Goal: Information Seeking & Learning: Learn about a topic

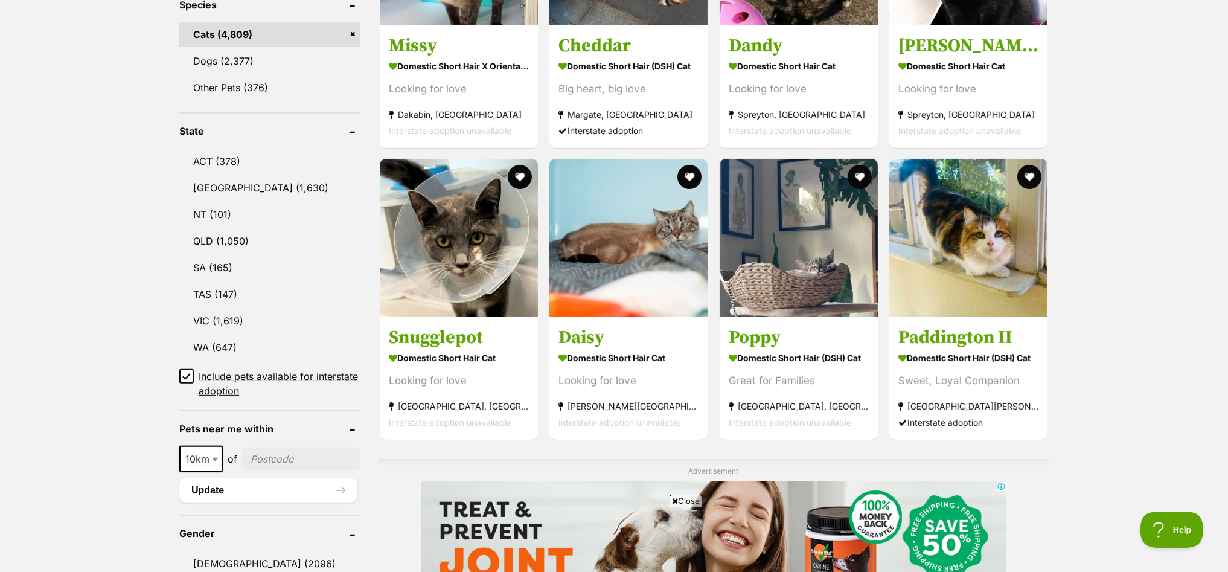
drag, startPoint x: 208, startPoint y: 310, endPoint x: 158, endPoint y: 319, distance: 50.9
click at [208, 310] on link "VIC (1,619)" at bounding box center [269, 320] width 181 height 25
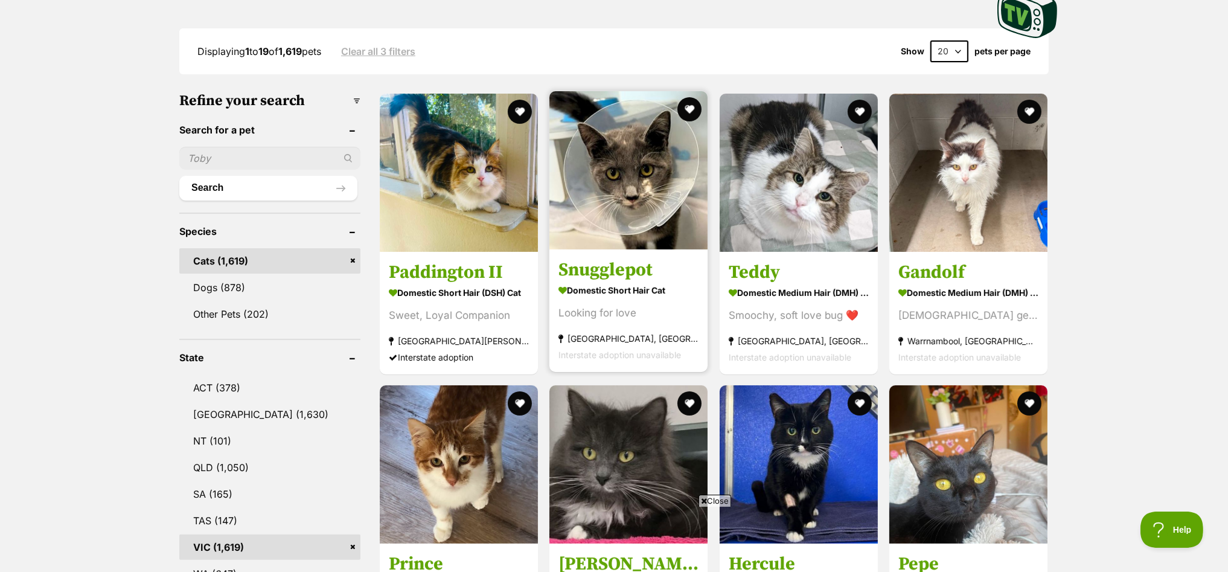
click at [644, 157] on img at bounding box center [628, 170] width 158 height 158
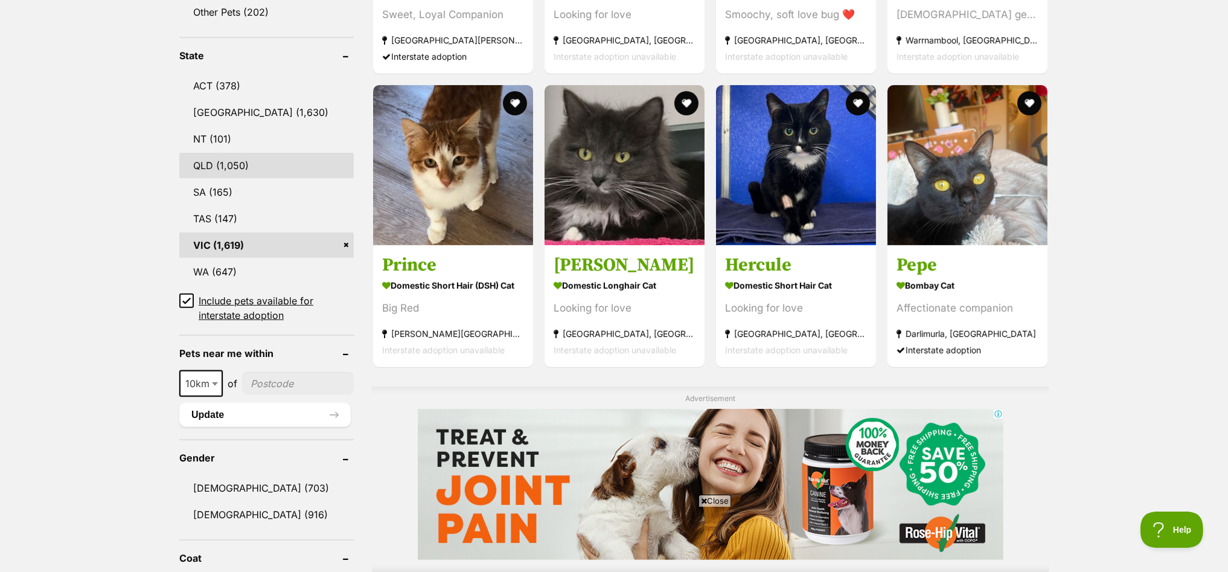
scroll to position [0, 12]
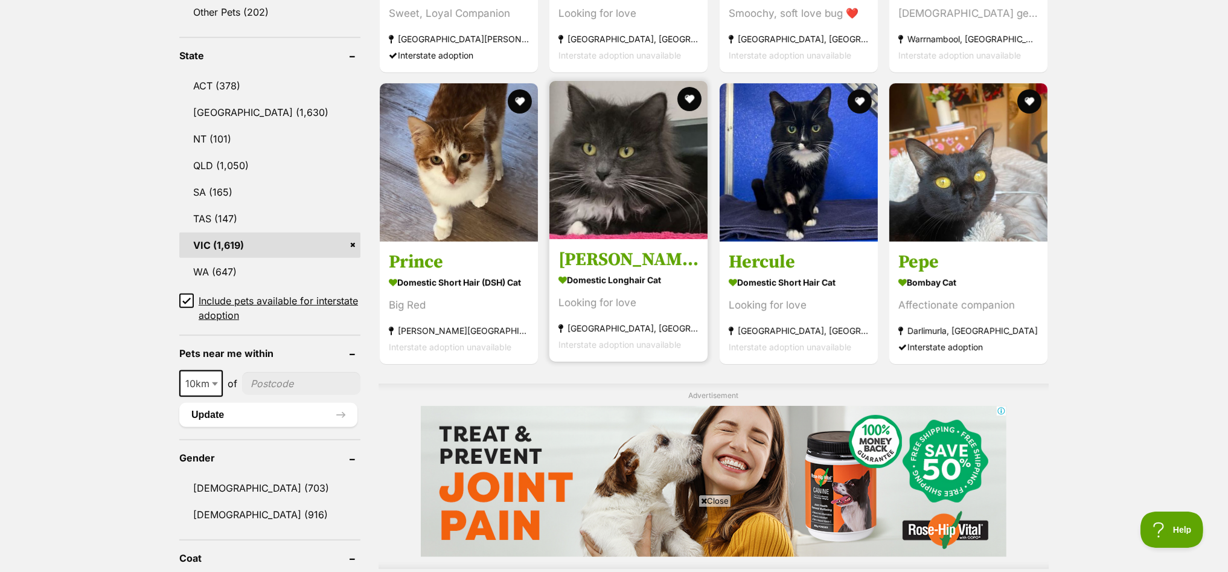
click at [659, 149] on img at bounding box center [628, 160] width 158 height 158
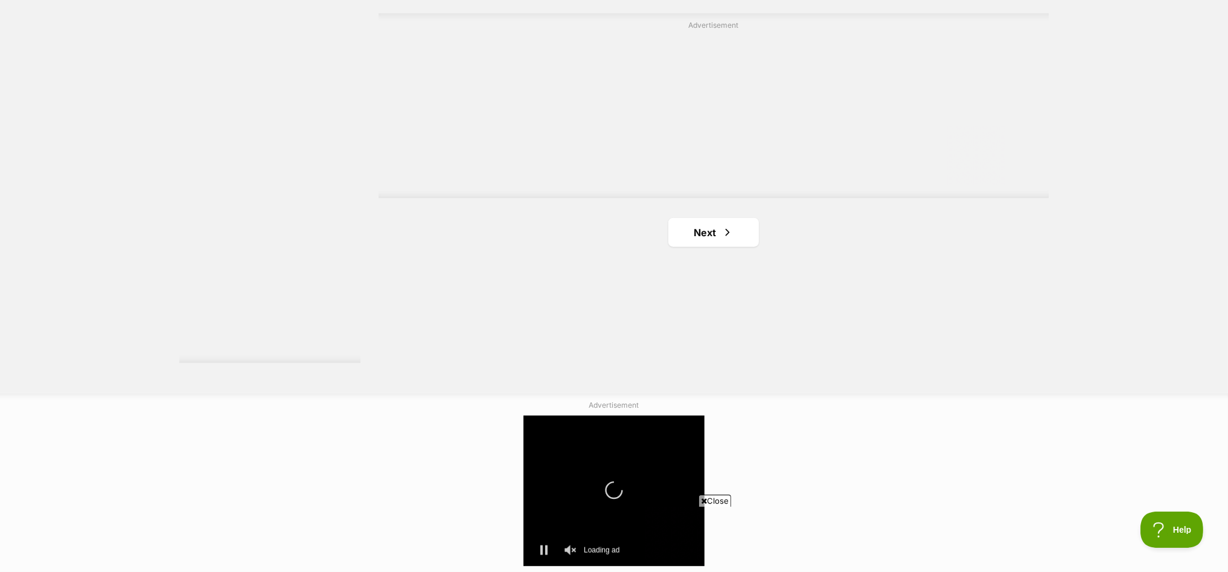
scroll to position [0, 169]
click at [703, 229] on link "Next" at bounding box center [713, 232] width 91 height 29
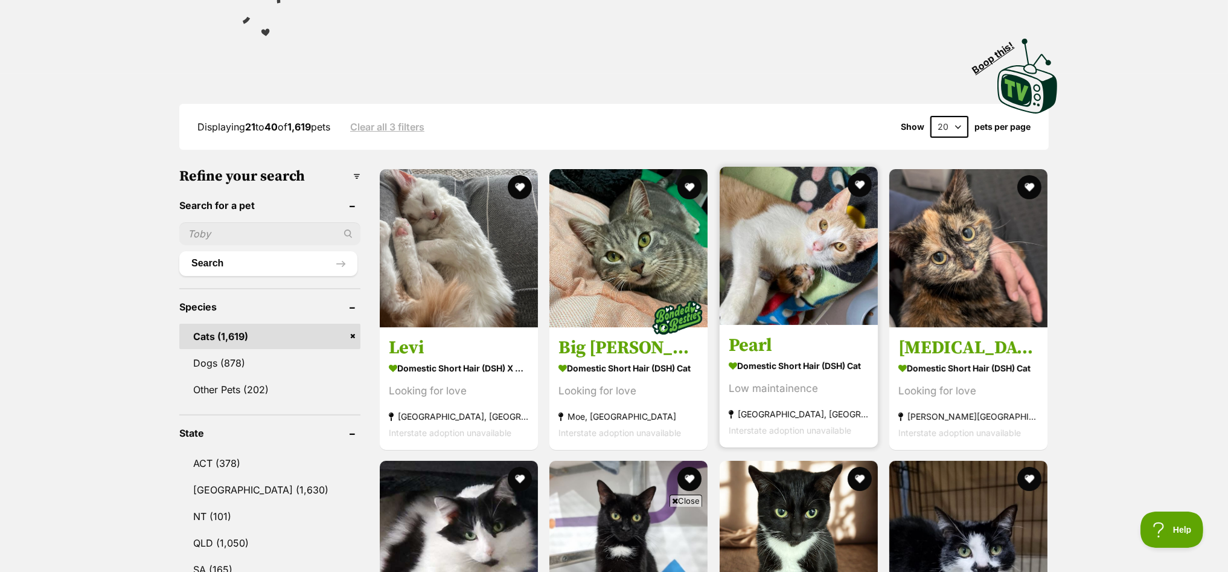
click at [844, 222] on img at bounding box center [799, 246] width 158 height 158
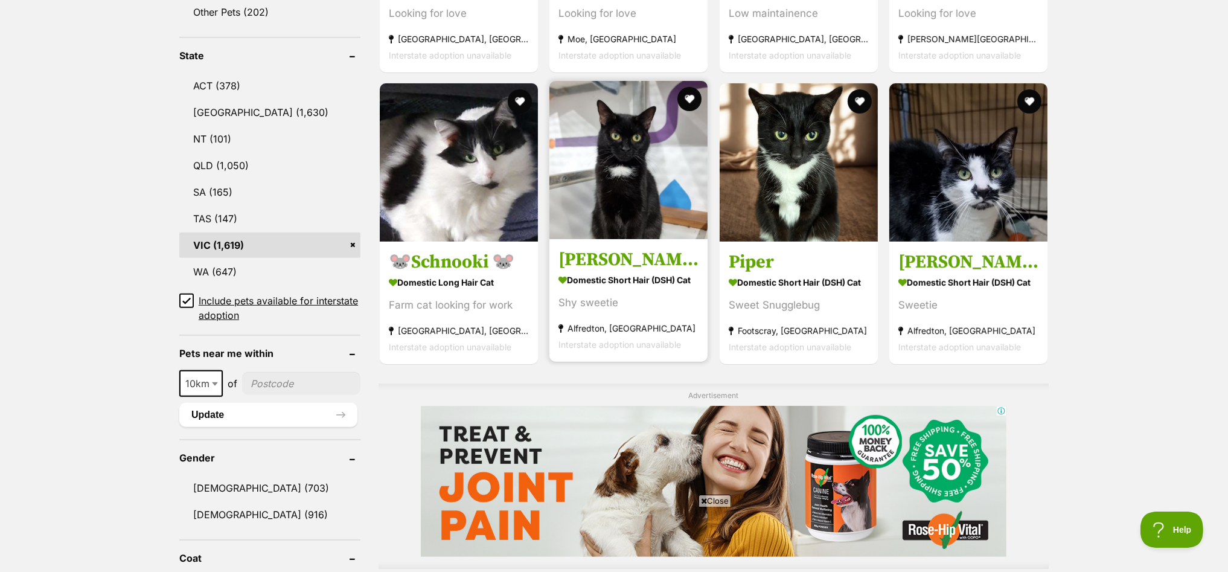
click at [634, 136] on img at bounding box center [628, 160] width 158 height 158
